Goal: Task Accomplishment & Management: Use online tool/utility

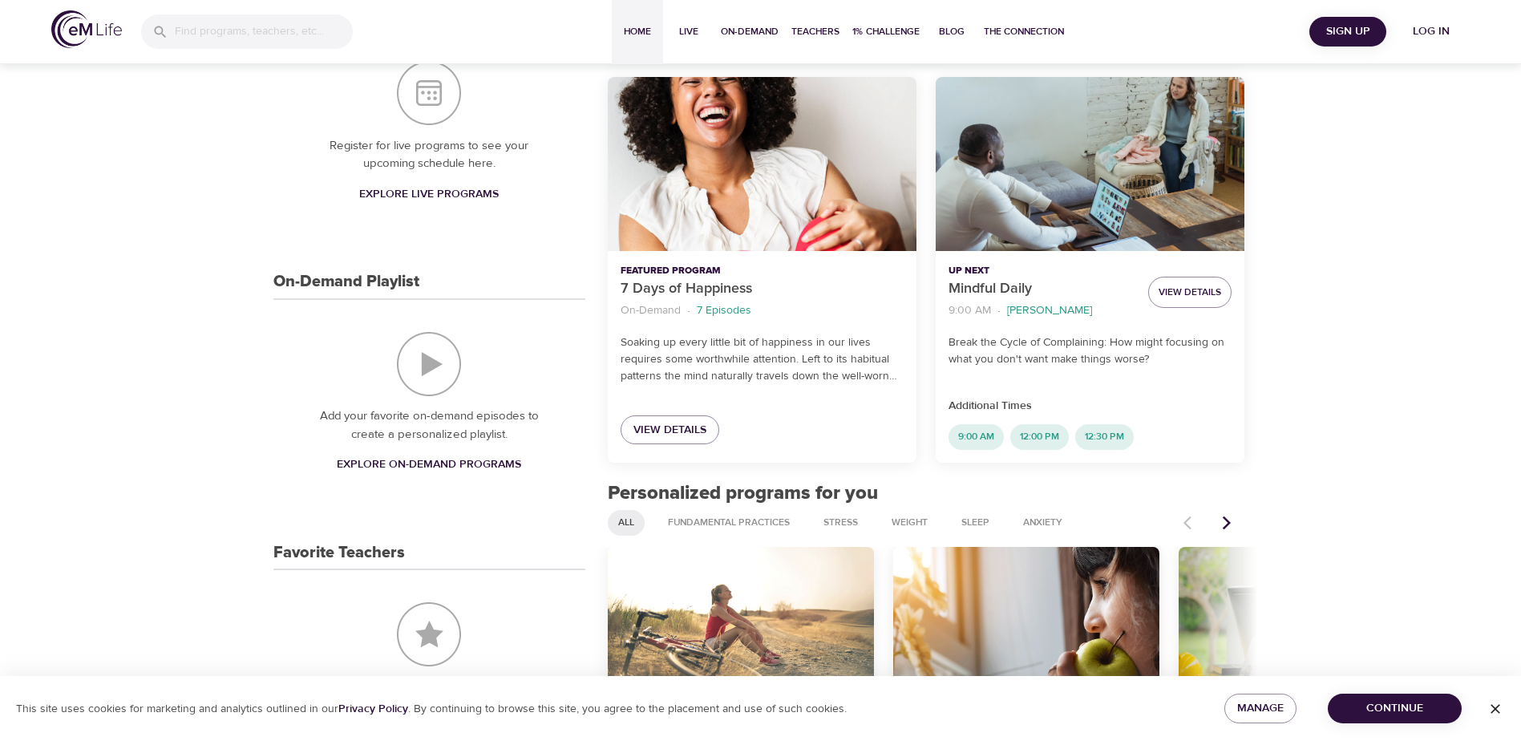
scroll to position [240, 0]
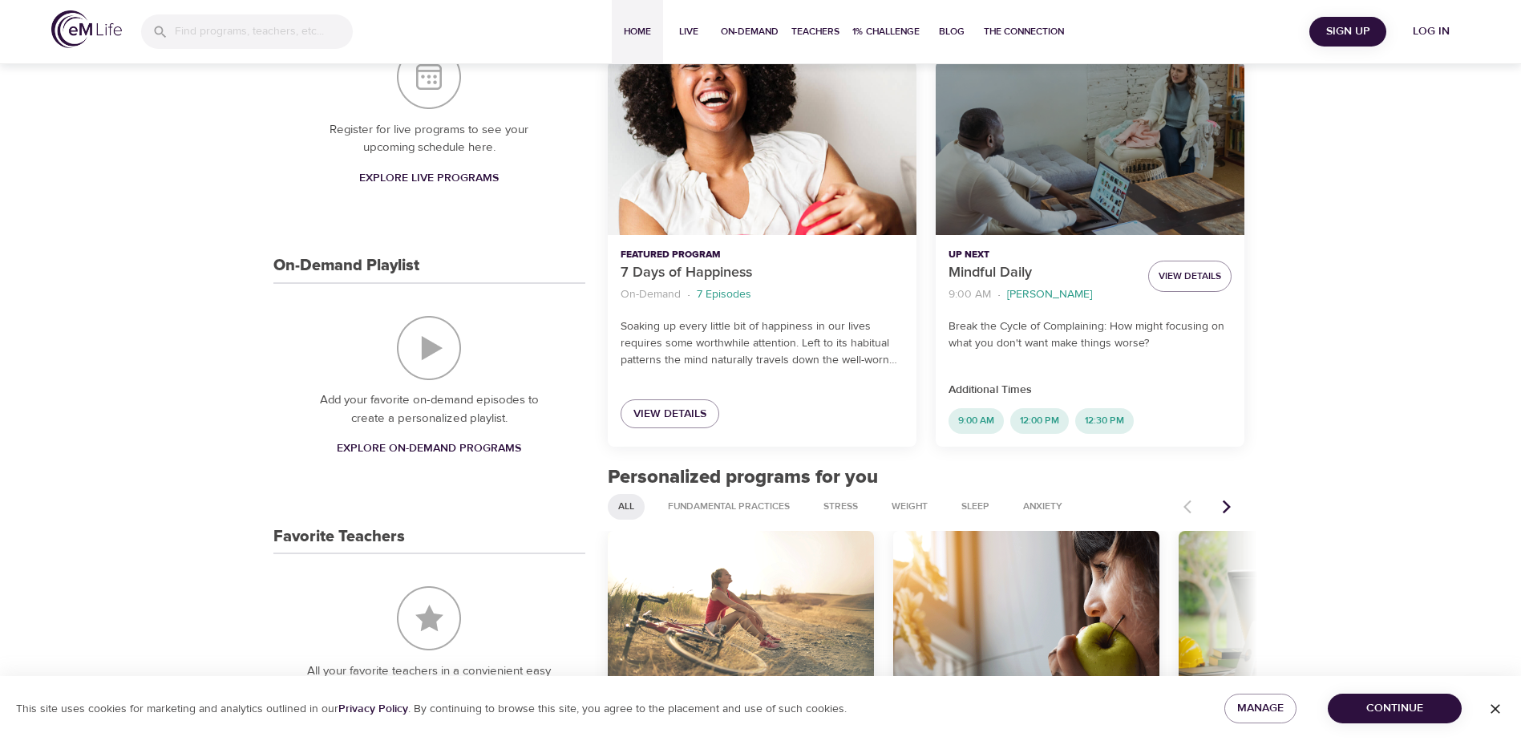
click at [1057, 174] on div "Mindful Daily" at bounding box center [1089, 148] width 309 height 174
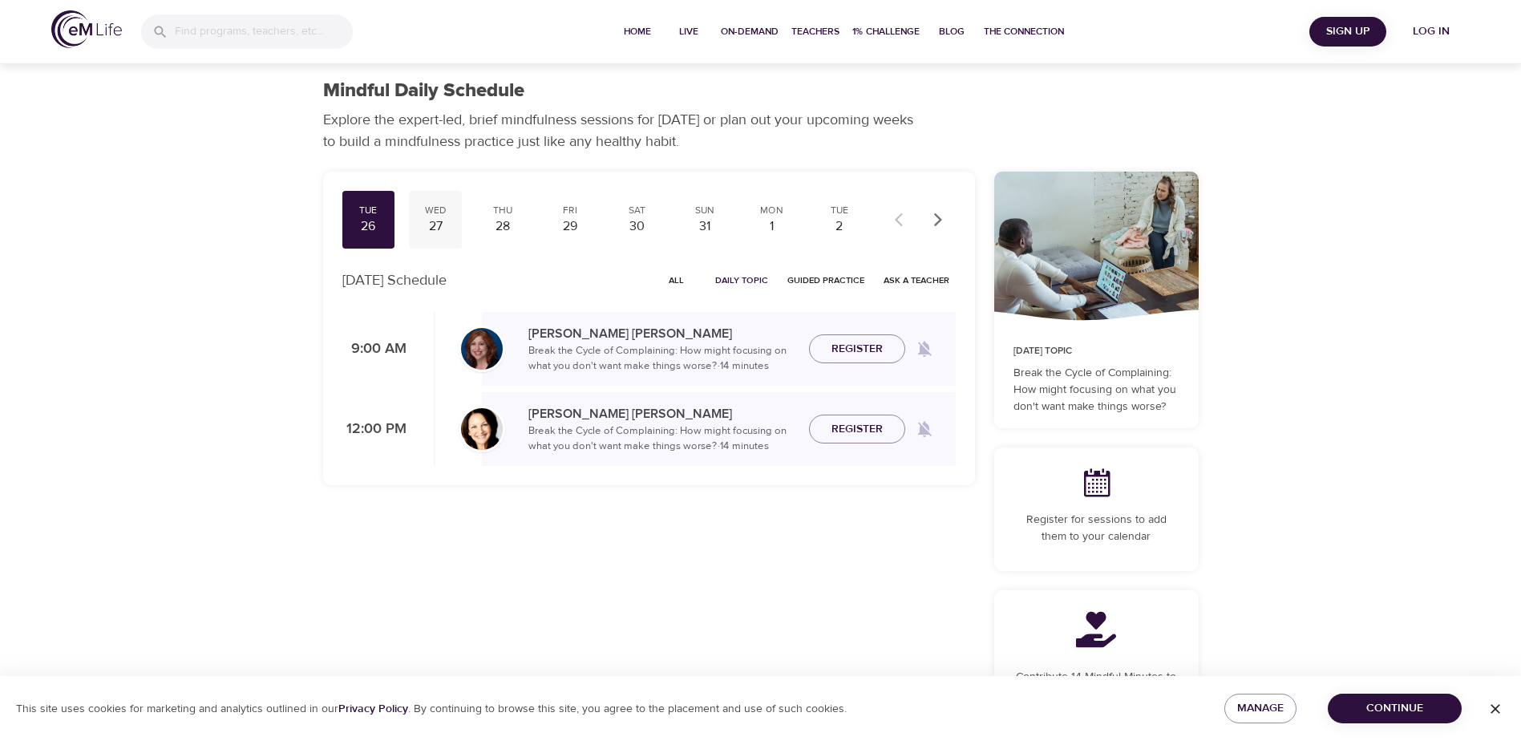
click at [439, 223] on div "27" at bounding box center [435, 226] width 40 height 18
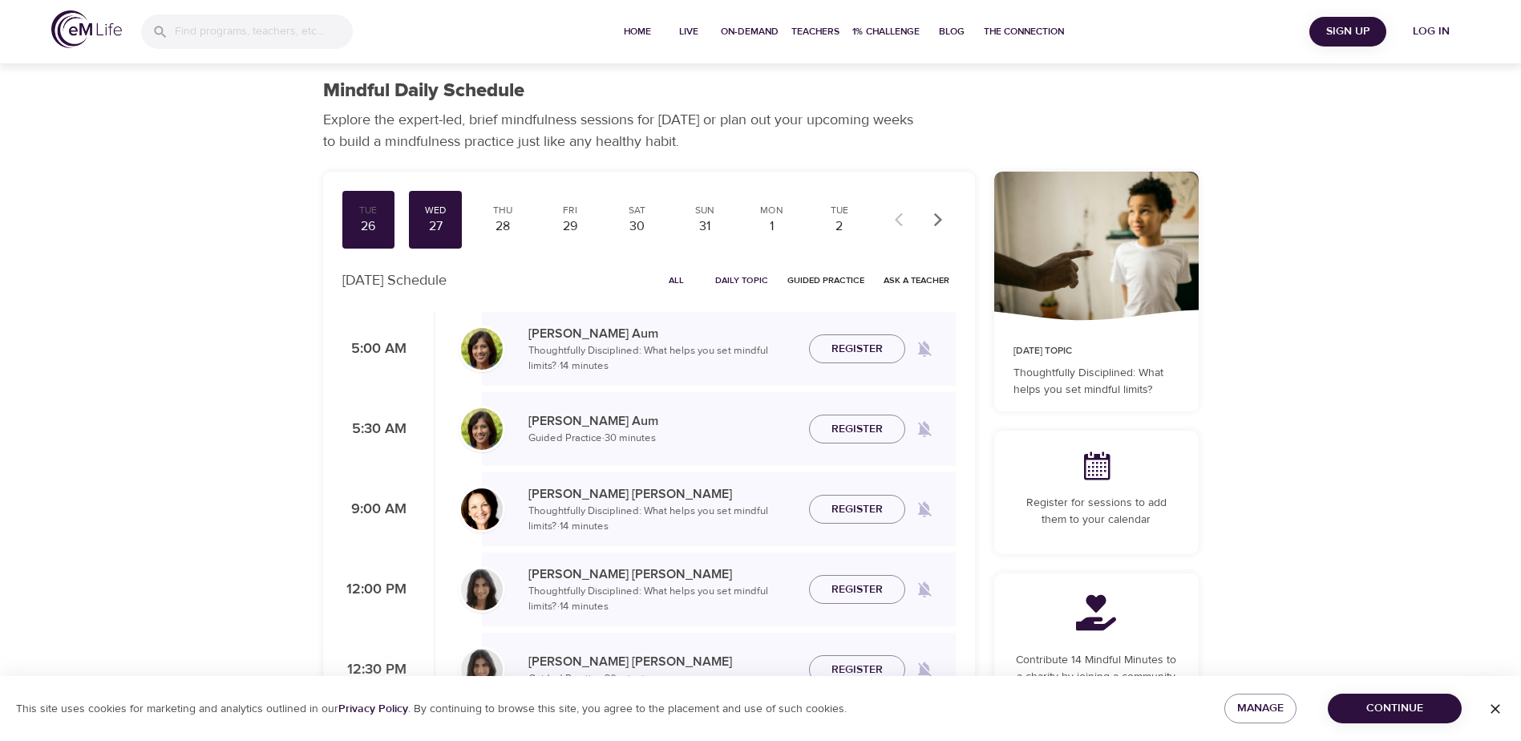
scroll to position [80, 0]
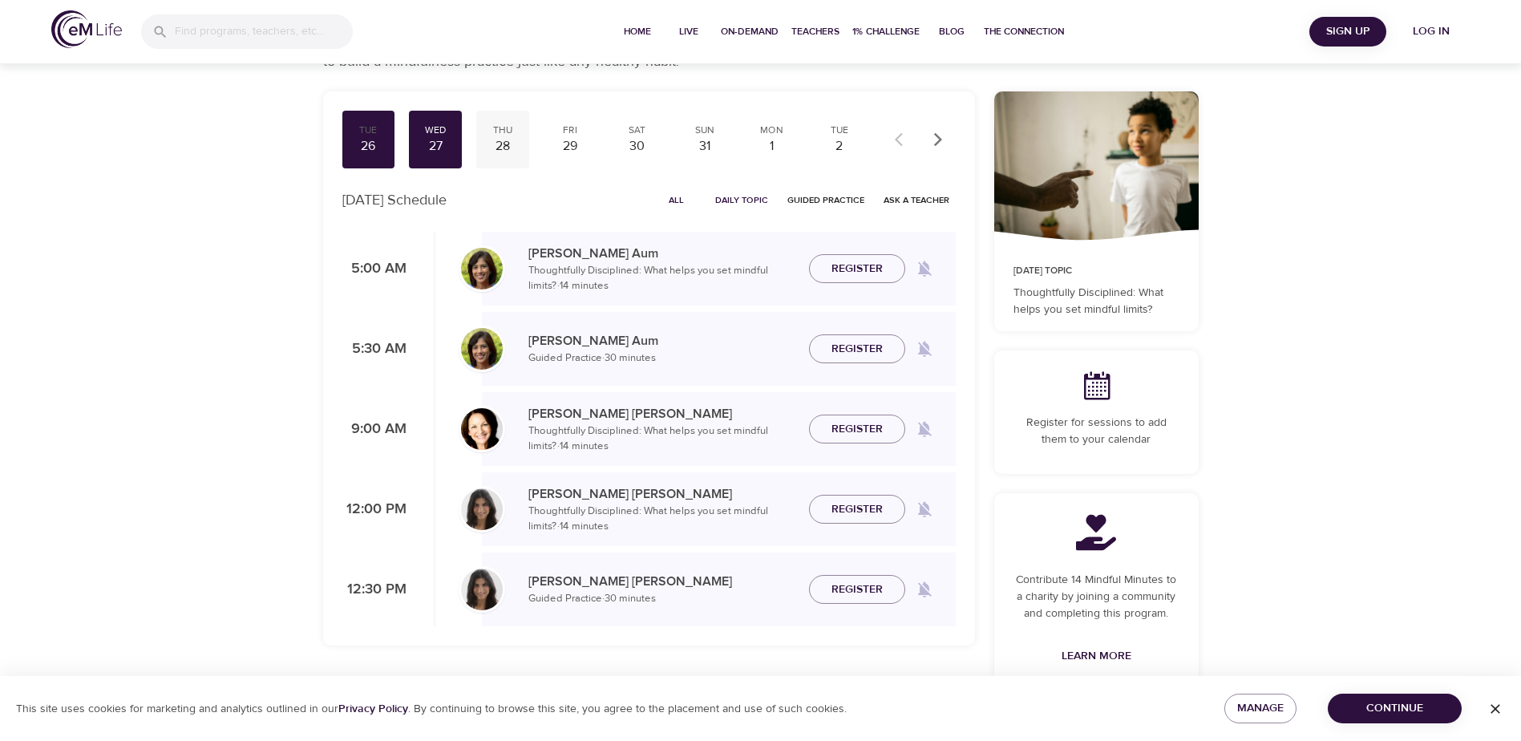
click at [499, 134] on div "Thu" at bounding box center [503, 130] width 40 height 14
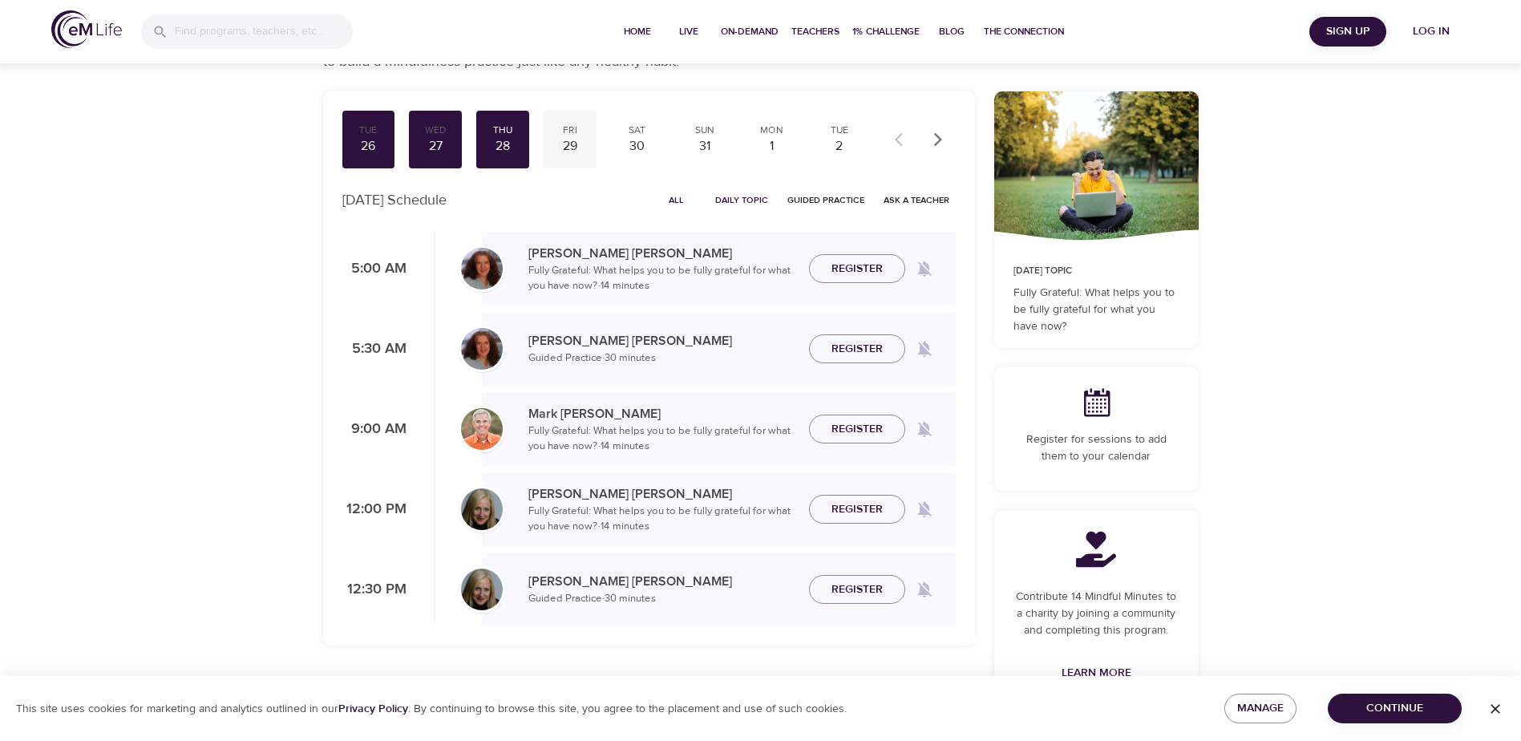
click at [564, 143] on div "29" at bounding box center [570, 146] width 40 height 18
